Goal: Find specific page/section: Find specific page/section

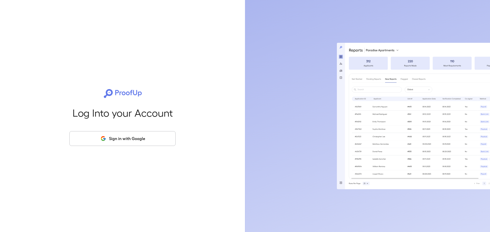
click at [107, 143] on button "Sign in with Google" at bounding box center [122, 138] width 106 height 15
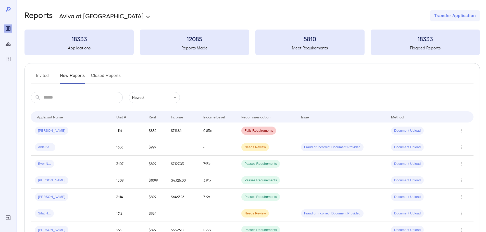
click at [50, 76] on button "Invited" at bounding box center [42, 78] width 23 height 12
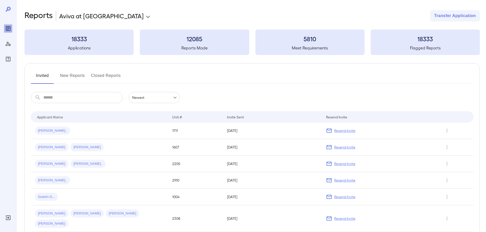
click at [59, 103] on input "text" at bounding box center [82, 97] width 79 height 11
click at [61, 100] on input "text" at bounding box center [82, 97] width 79 height 11
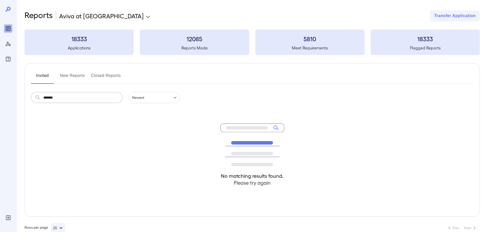
type input "*******"
click at [166, 12] on div "**********" at bounding box center [252, 15] width 456 height 11
click at [71, 78] on button "New Reports" at bounding box center [72, 78] width 25 height 12
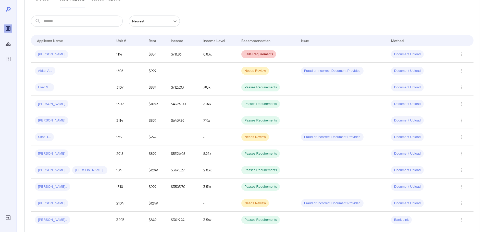
scroll to position [51, 0]
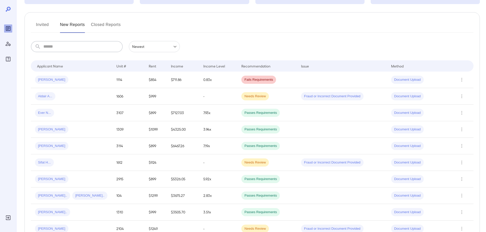
click at [66, 46] on input "text" at bounding box center [82, 46] width 79 height 11
click at [43, 23] on button "Invited" at bounding box center [42, 27] width 23 height 12
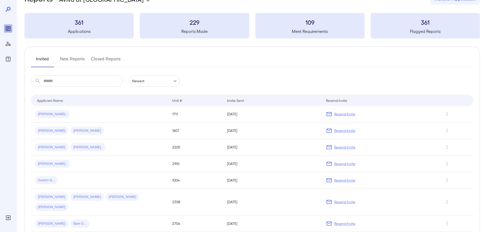
scroll to position [26, 0]
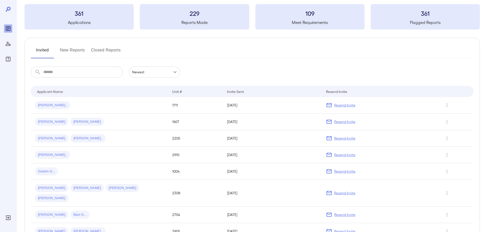
click at [154, 51] on div "Invited New Reports Closed Reports" at bounding box center [252, 52] width 443 height 12
click at [156, 52] on div "Invited New Reports Closed Reports" at bounding box center [252, 52] width 443 height 12
click at [50, 71] on input "text" at bounding box center [82, 72] width 79 height 11
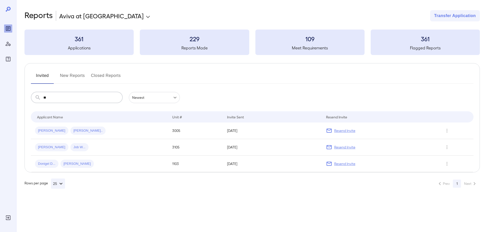
scroll to position [0, 0]
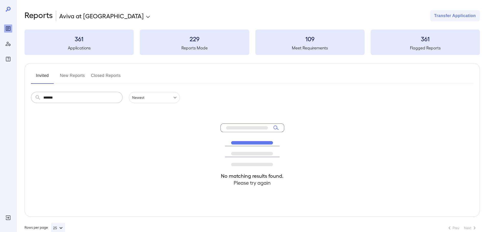
type input "*******"
click at [49, 77] on button "Invited" at bounding box center [42, 78] width 23 height 12
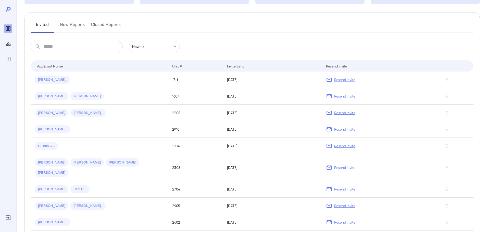
scroll to position [26, 0]
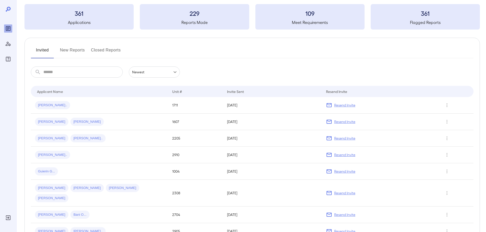
click at [73, 54] on button "New Reports" at bounding box center [72, 52] width 25 height 12
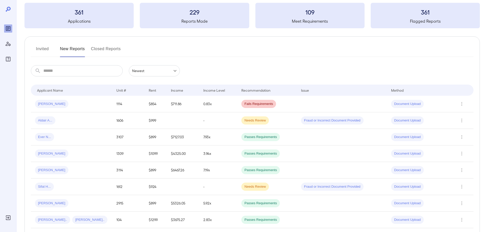
scroll to position [26, 0]
